Goal: Information Seeking & Learning: Learn about a topic

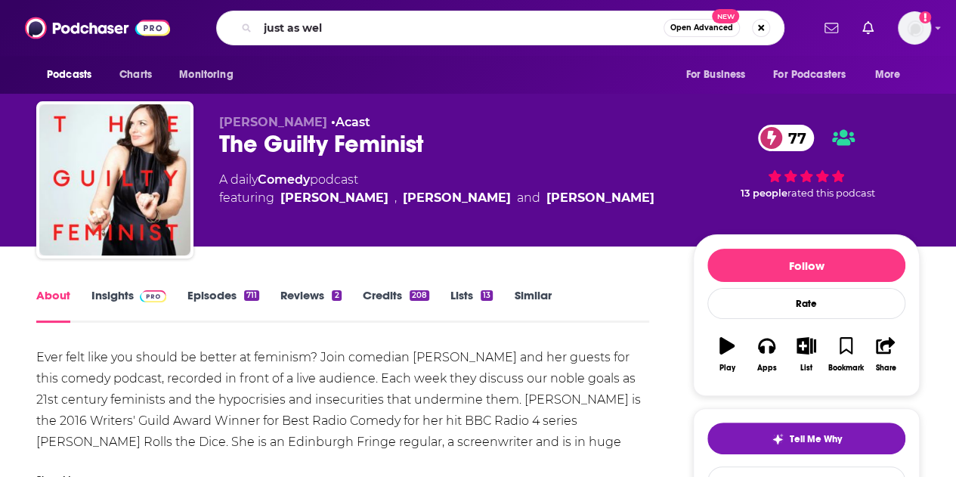
type input "just as well"
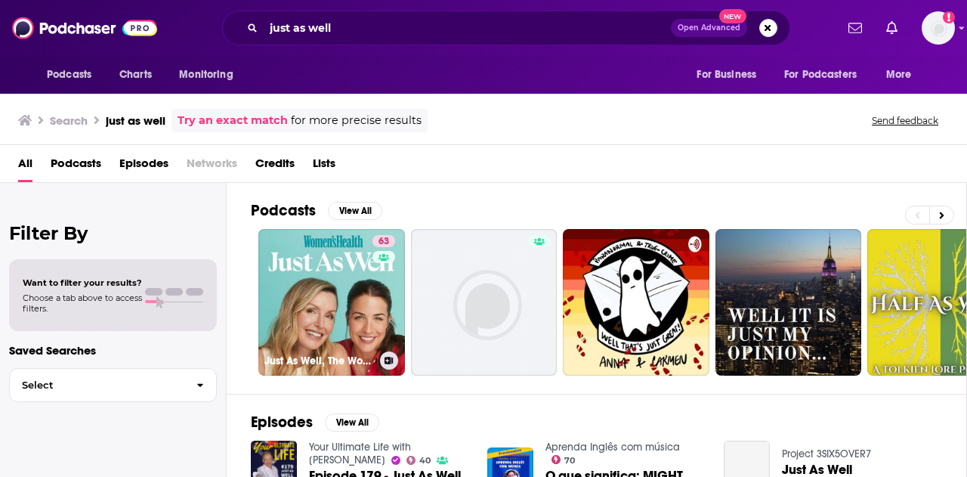
click at [318, 297] on link "63 Just As Well, The Women's Health Podcast" at bounding box center [331, 302] width 147 height 147
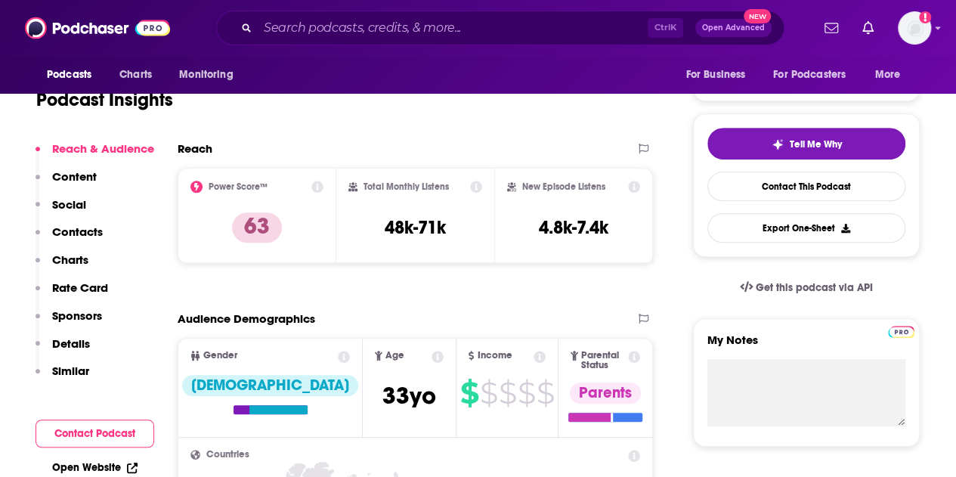
scroll to position [302, 0]
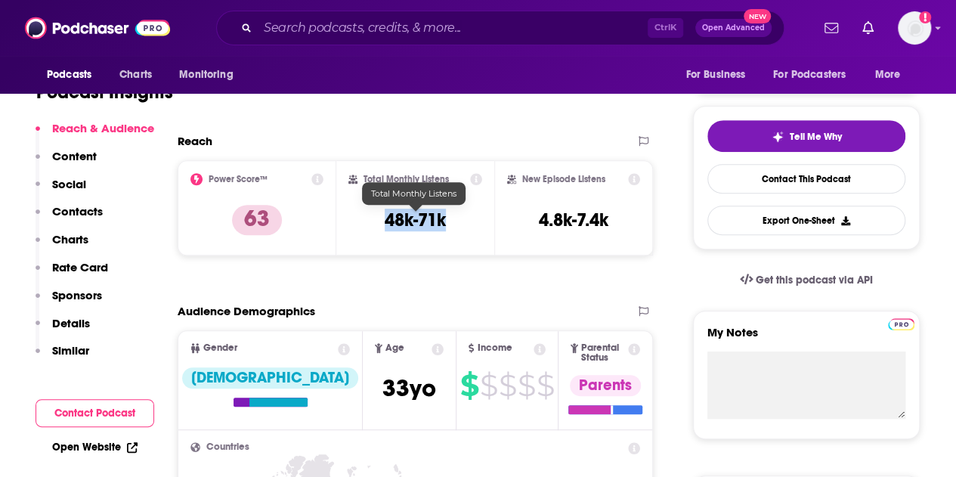
drag, startPoint x: 447, startPoint y: 225, endPoint x: 389, endPoint y: 218, distance: 58.6
click at [385, 218] on div "Total Monthly Listens 48k-71k" at bounding box center [415, 208] width 134 height 70
copy h3 "48k-71k"
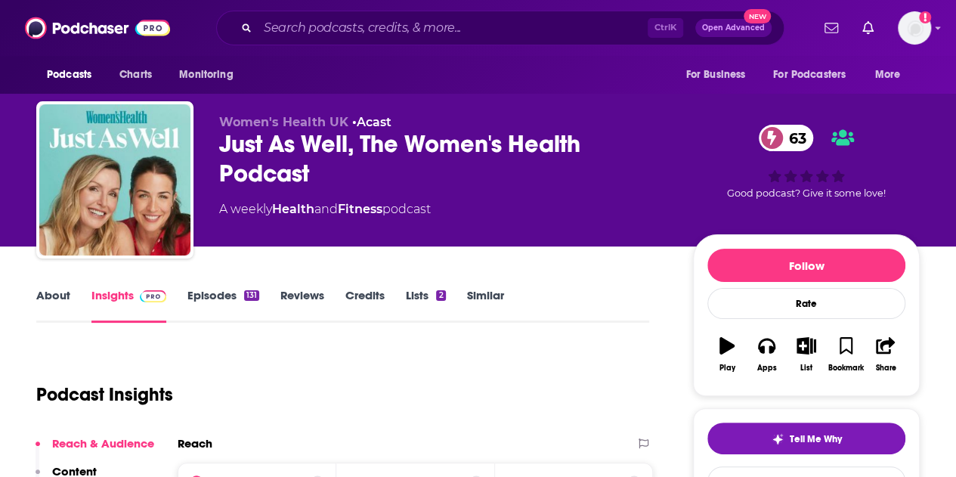
scroll to position [453, 0]
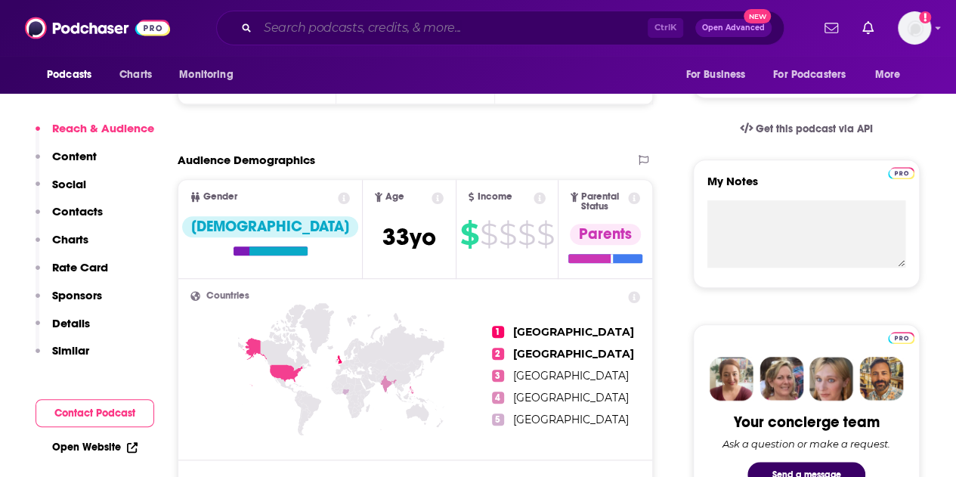
click at [346, 16] on input "Search podcasts, credits, & more..." at bounding box center [453, 28] width 390 height 24
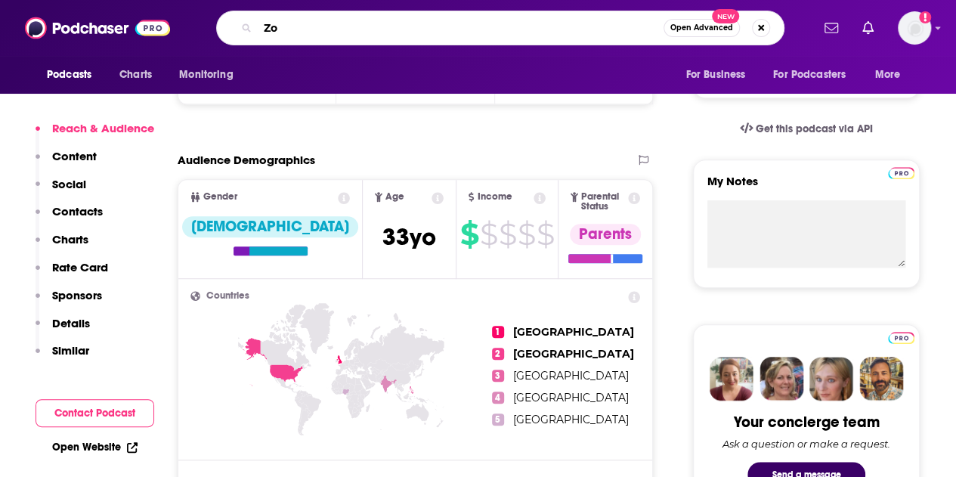
type input "[PERSON_NAME]"
click at [432, 32] on input "[PERSON_NAME]" at bounding box center [461, 28] width 406 height 24
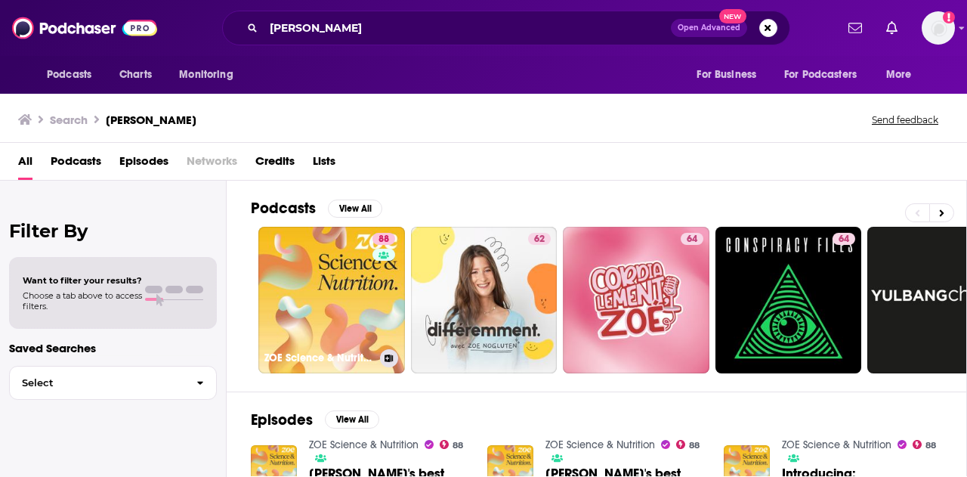
click at [338, 260] on link "88 ZOE Science & Nutrition" at bounding box center [331, 300] width 147 height 147
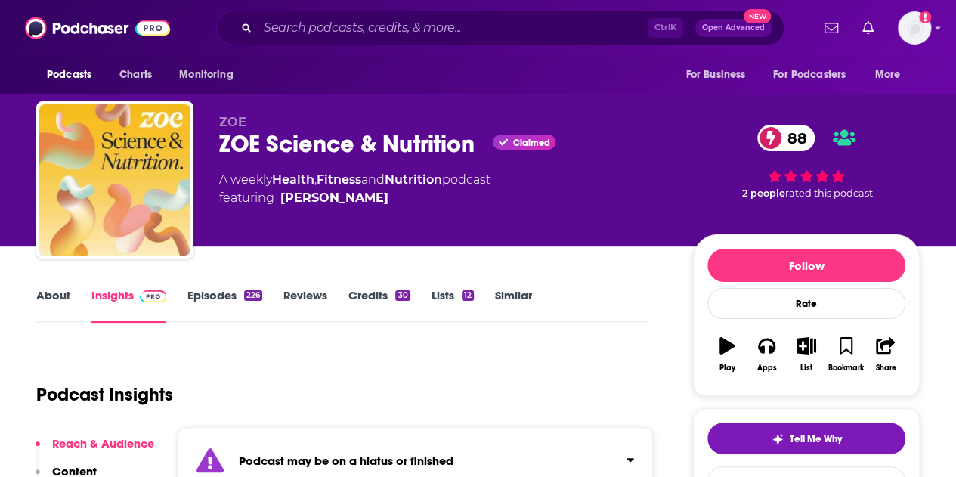
click at [358, 294] on link "Credits 30" at bounding box center [378, 305] width 61 height 35
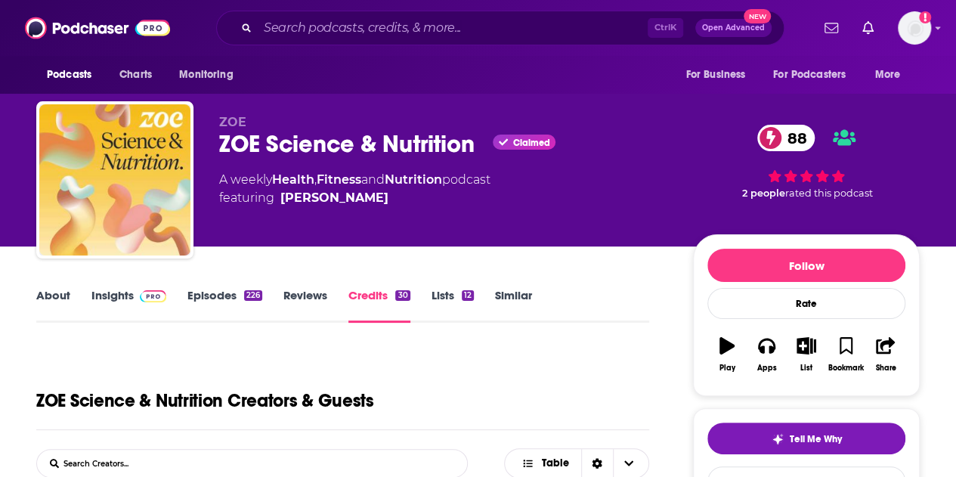
click at [94, 297] on link "Insights" at bounding box center [128, 305] width 75 height 35
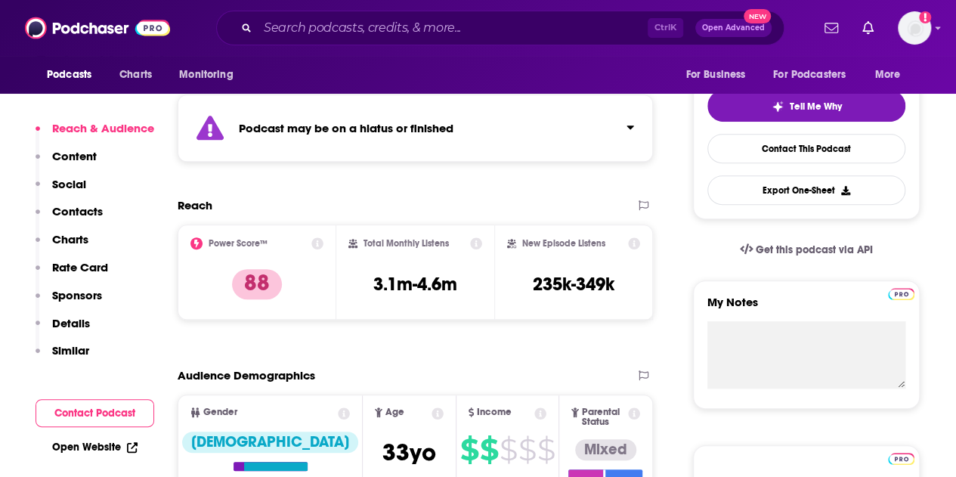
scroll to position [302, 0]
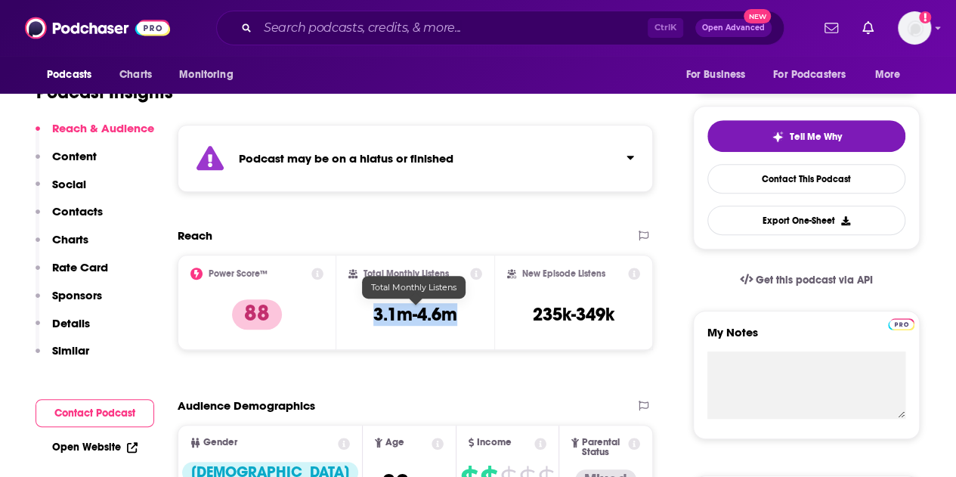
drag, startPoint x: 469, startPoint y: 315, endPoint x: 376, endPoint y: 314, distance: 92.9
click at [376, 314] on div "Total Monthly Listens 3.1m-4.6m" at bounding box center [415, 302] width 134 height 70
copy h3 "3.1m-4.6m"
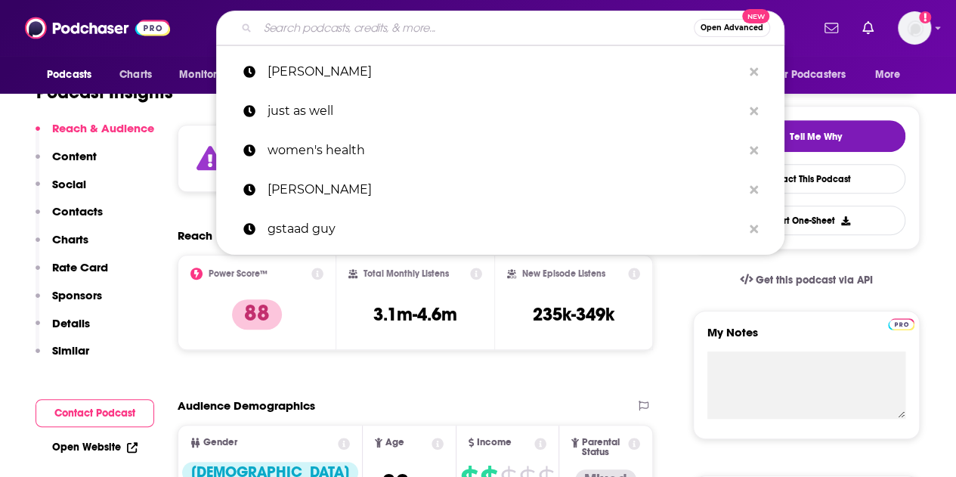
click at [399, 27] on input "Search podcasts, credits, & more..." at bounding box center [476, 28] width 436 height 24
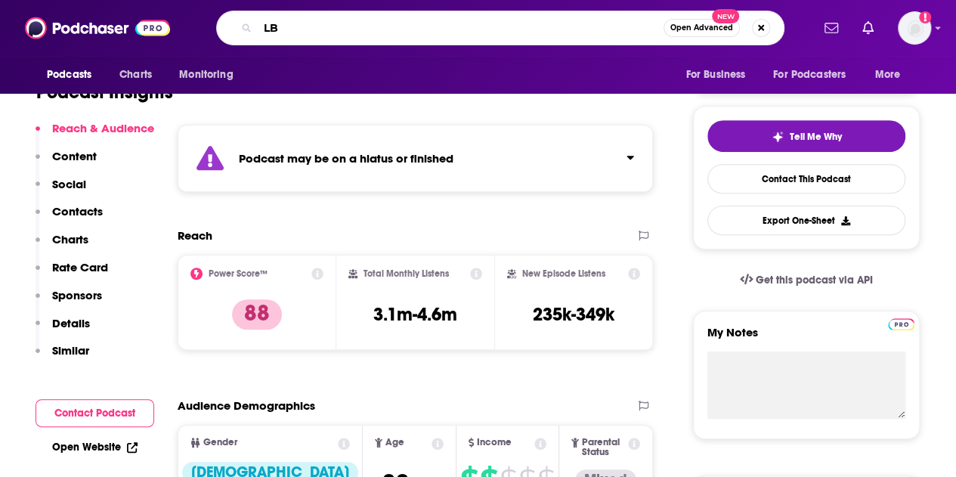
type input "LBC"
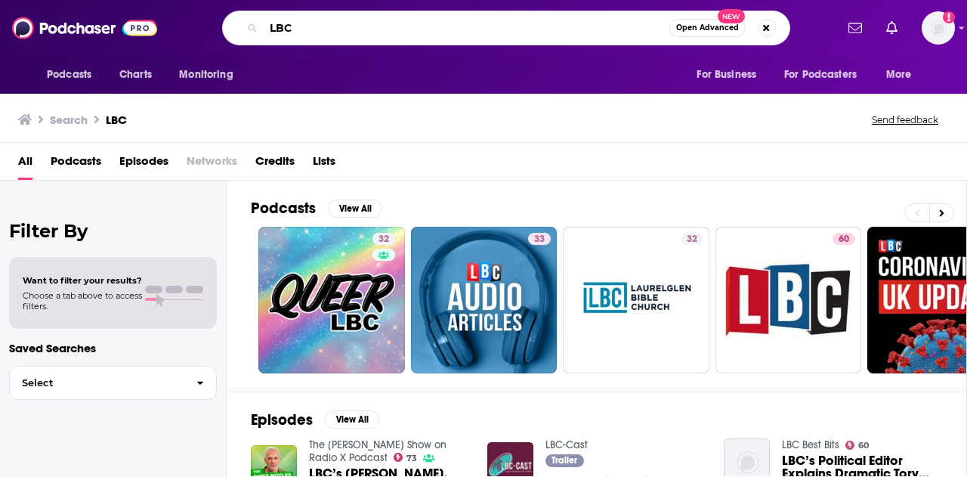
click at [333, 33] on input "LBC" at bounding box center [467, 28] width 406 height 24
type input "L"
type input "happy place"
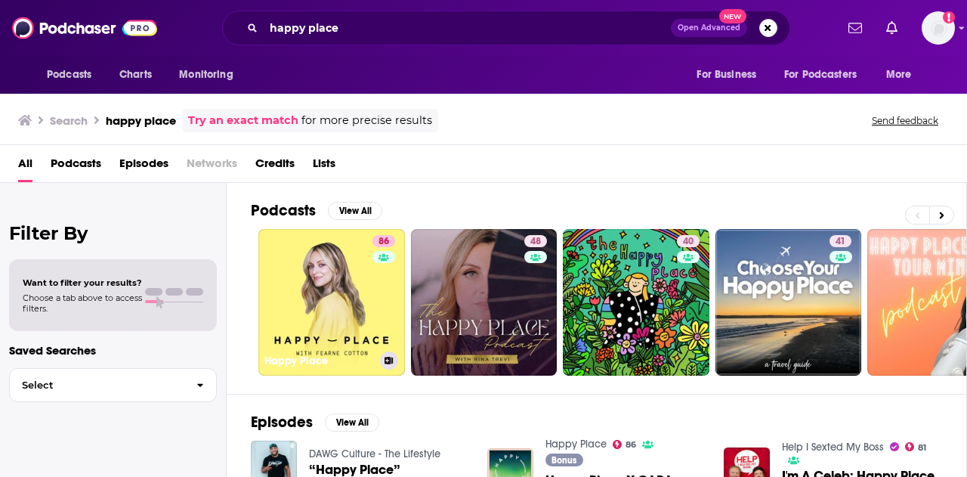
click at [348, 283] on link "[STREET_ADDRESS]" at bounding box center [331, 302] width 147 height 147
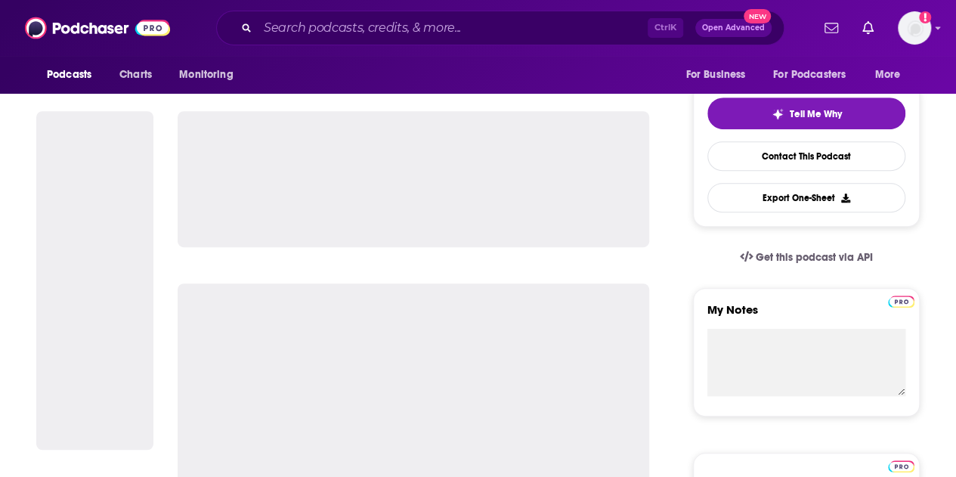
scroll to position [302, 0]
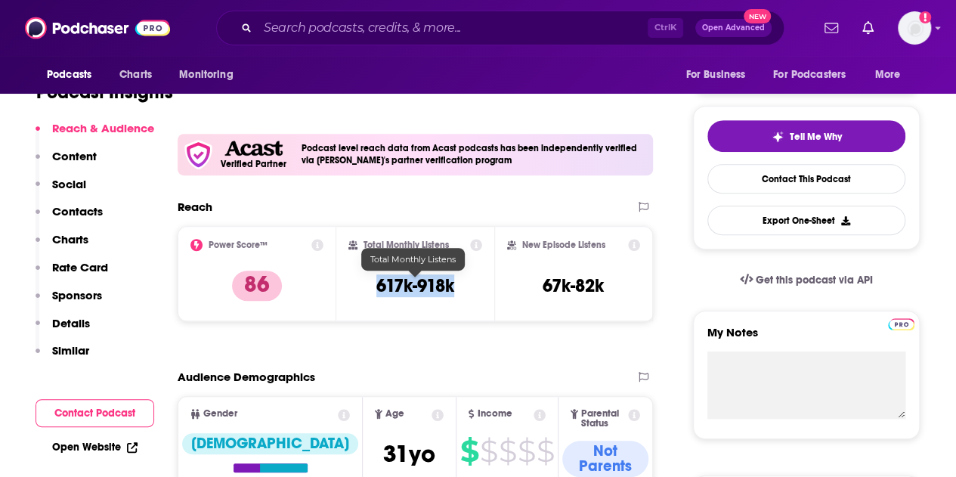
drag, startPoint x: 469, startPoint y: 289, endPoint x: 370, endPoint y: 276, distance: 99.9
click at [370, 276] on div "Total Monthly Listens 617k-918k" at bounding box center [415, 274] width 134 height 70
copy h3 "617k-918k"
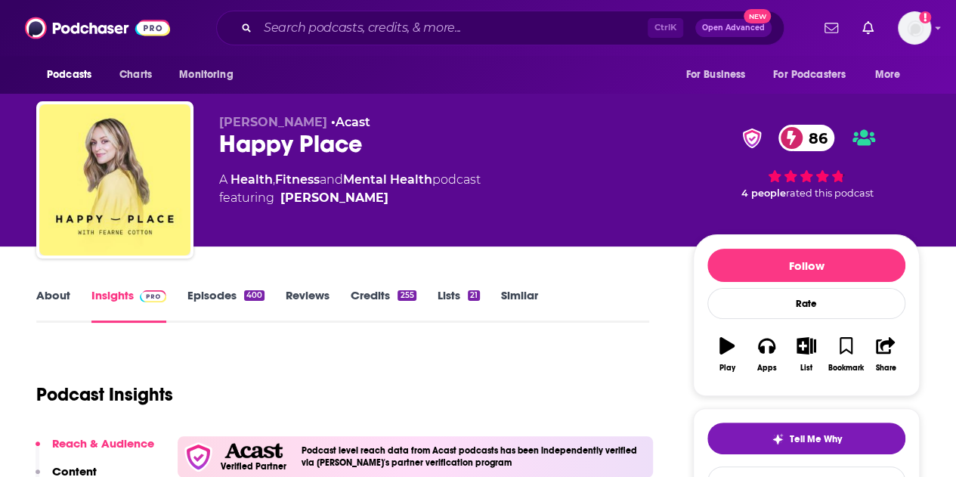
scroll to position [227, 0]
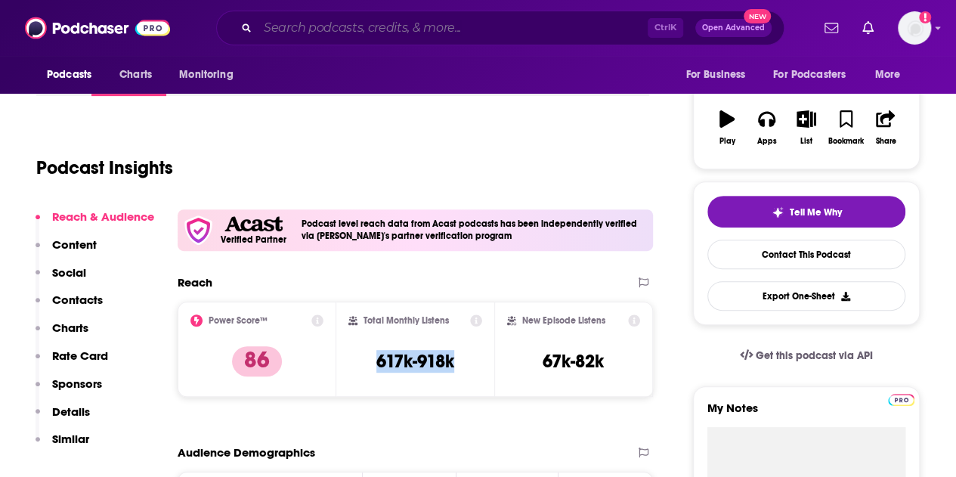
click at [497, 31] on input "Search podcasts, credits, & more..." at bounding box center [453, 28] width 390 height 24
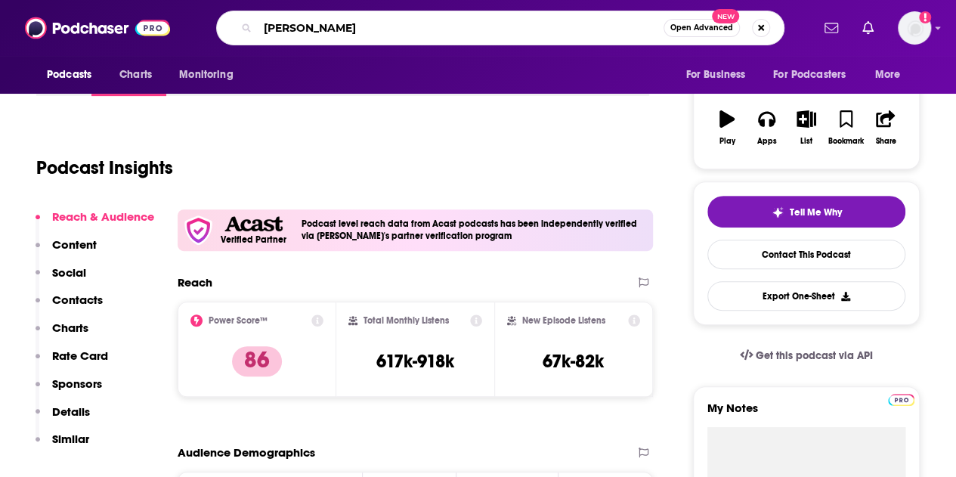
type input "dr [PERSON_NAME]"
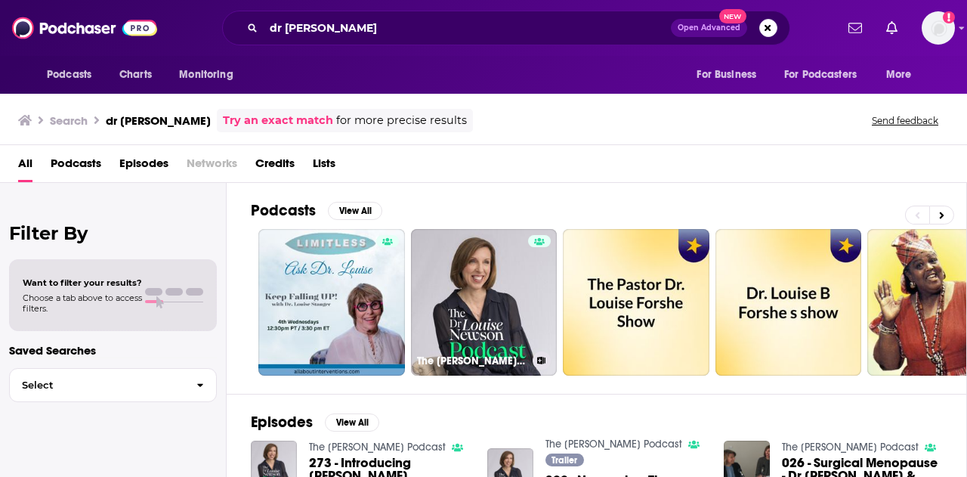
click at [461, 295] on link "The [PERSON_NAME] Podcast" at bounding box center [484, 302] width 147 height 147
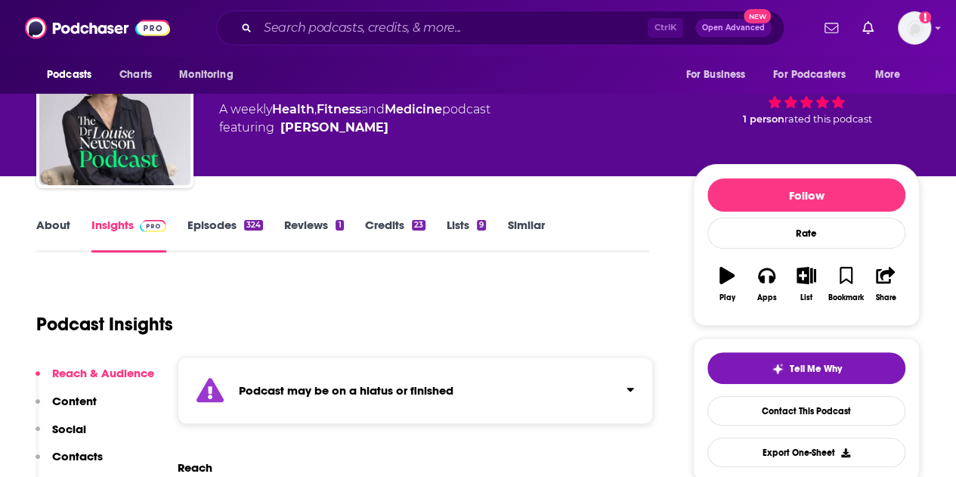
scroll to position [151, 0]
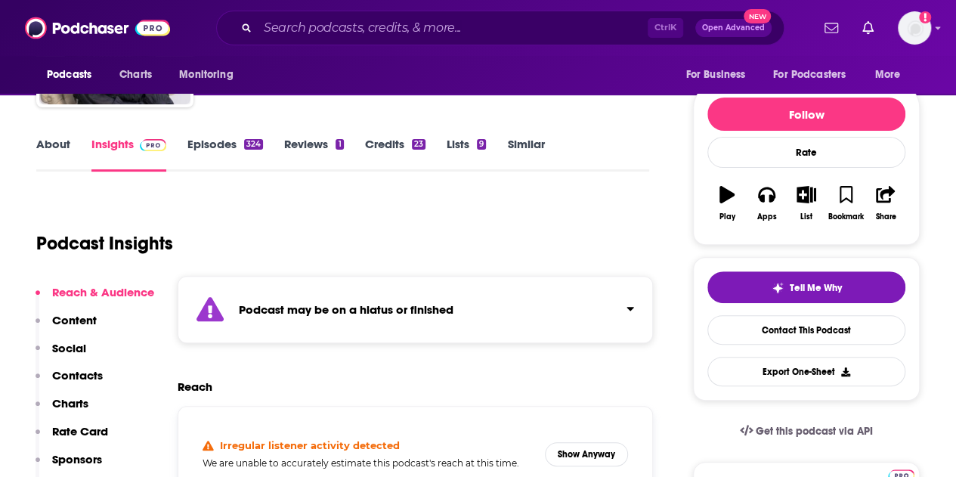
click at [112, 282] on div "Podcast Insights" at bounding box center [342, 240] width 613 height 89
click at [118, 288] on p "Reach & Audience" at bounding box center [103, 292] width 102 height 14
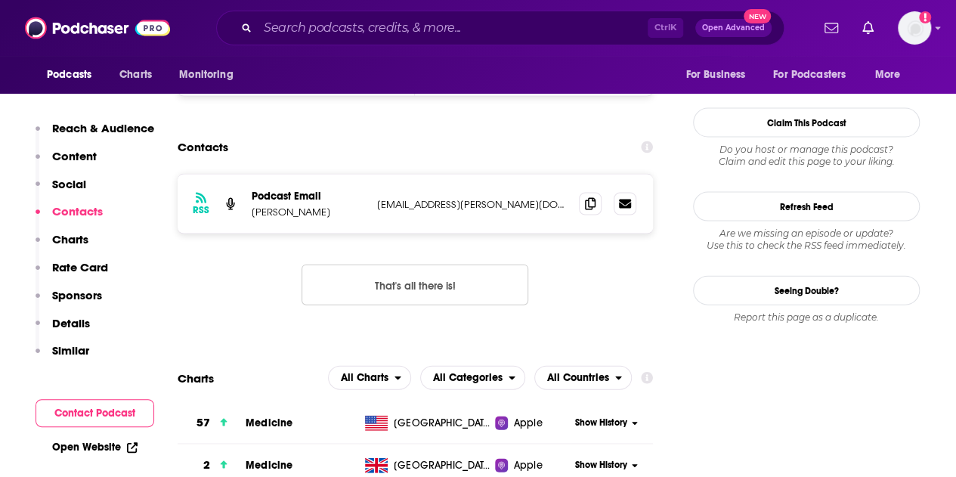
scroll to position [1528, 0]
click at [338, 31] on input "Search podcasts, credits, & more..." at bounding box center [453, 28] width 390 height 24
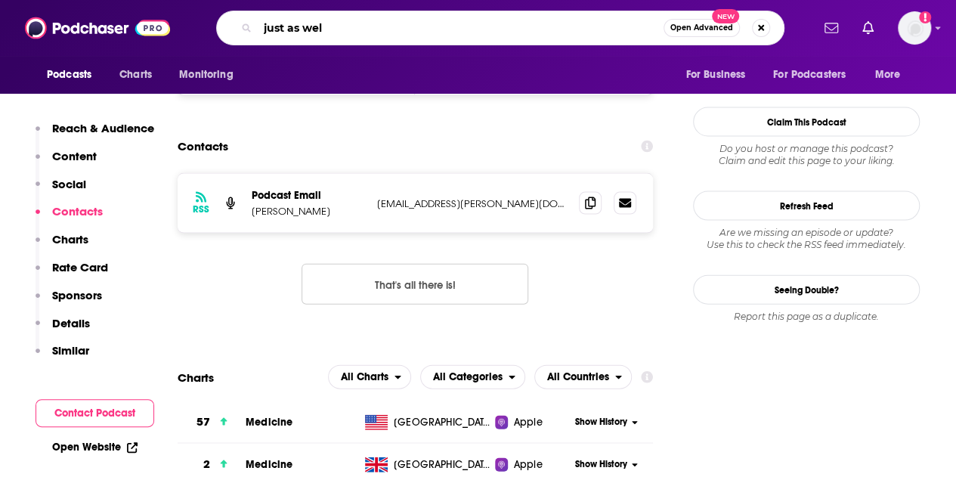
type input "just as well"
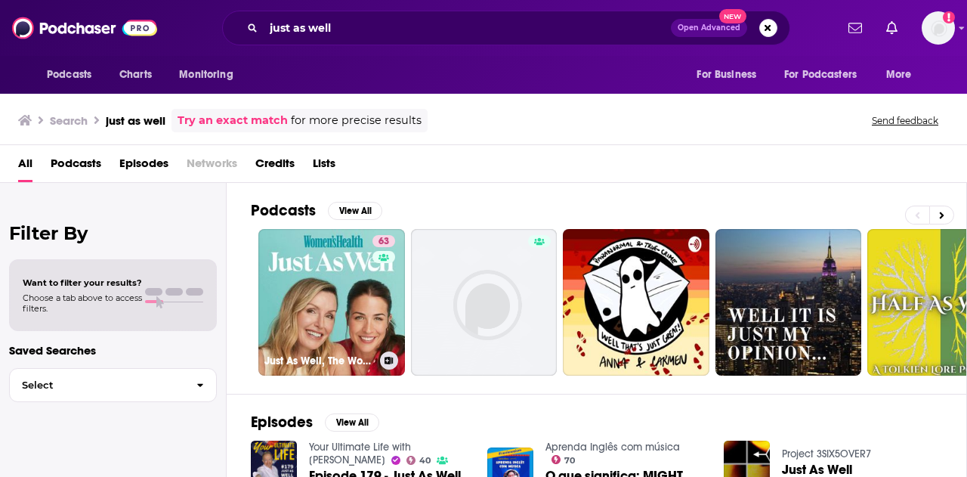
click at [305, 283] on link "63 Just As Well, The Women's Health Podcast" at bounding box center [331, 302] width 147 height 147
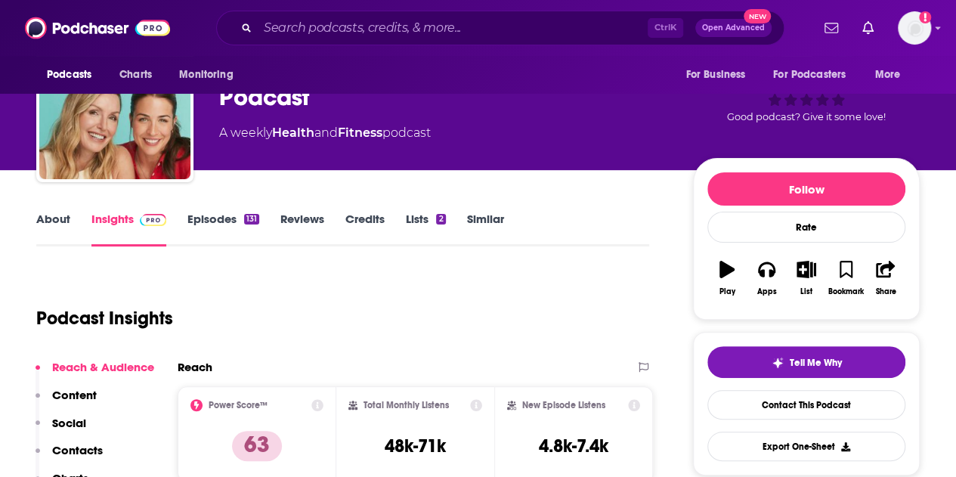
scroll to position [151, 0]
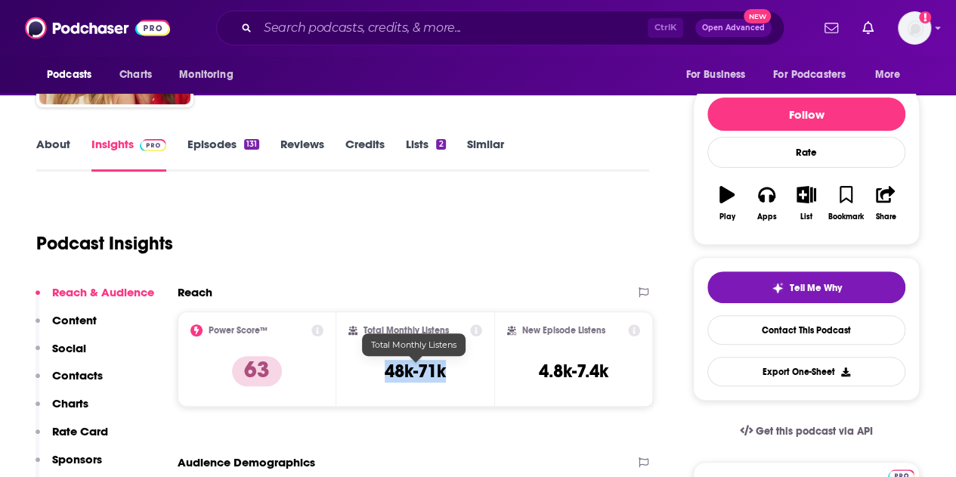
drag, startPoint x: 460, startPoint y: 376, endPoint x: 400, endPoint y: 362, distance: 62.0
click at [390, 362] on div "Total Monthly Listens 48k-71k" at bounding box center [415, 359] width 134 height 70
drag, startPoint x: 447, startPoint y: 360, endPoint x: 412, endPoint y: 374, distance: 38.0
click at [412, 374] on h3 "48k-71k" at bounding box center [415, 371] width 61 height 23
click at [457, 374] on div "Total Monthly Listens 48k-71k" at bounding box center [415, 359] width 134 height 70
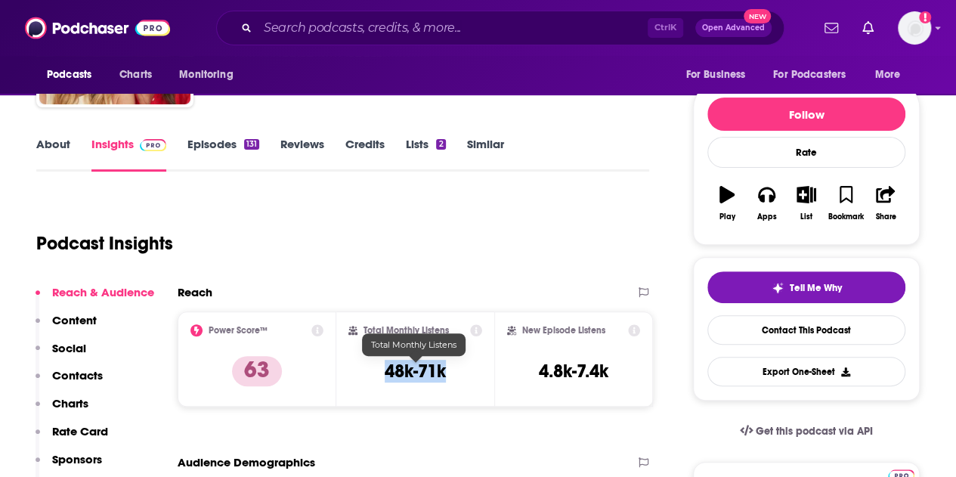
drag, startPoint x: 444, startPoint y: 371, endPoint x: 385, endPoint y: 369, distance: 59.0
click at [385, 369] on h3 "48k-71k" at bounding box center [415, 371] width 61 height 23
copy h3 "48k-71k"
